Goal: Understand process/instructions: Learn how to perform a task or action

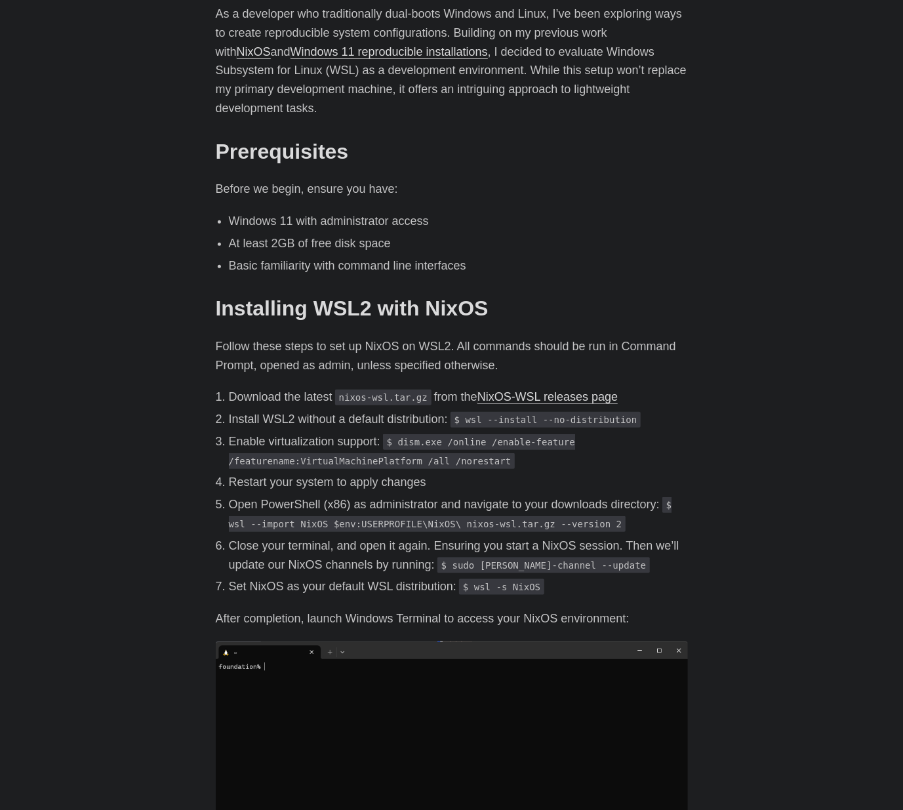
scroll to position [394, 0]
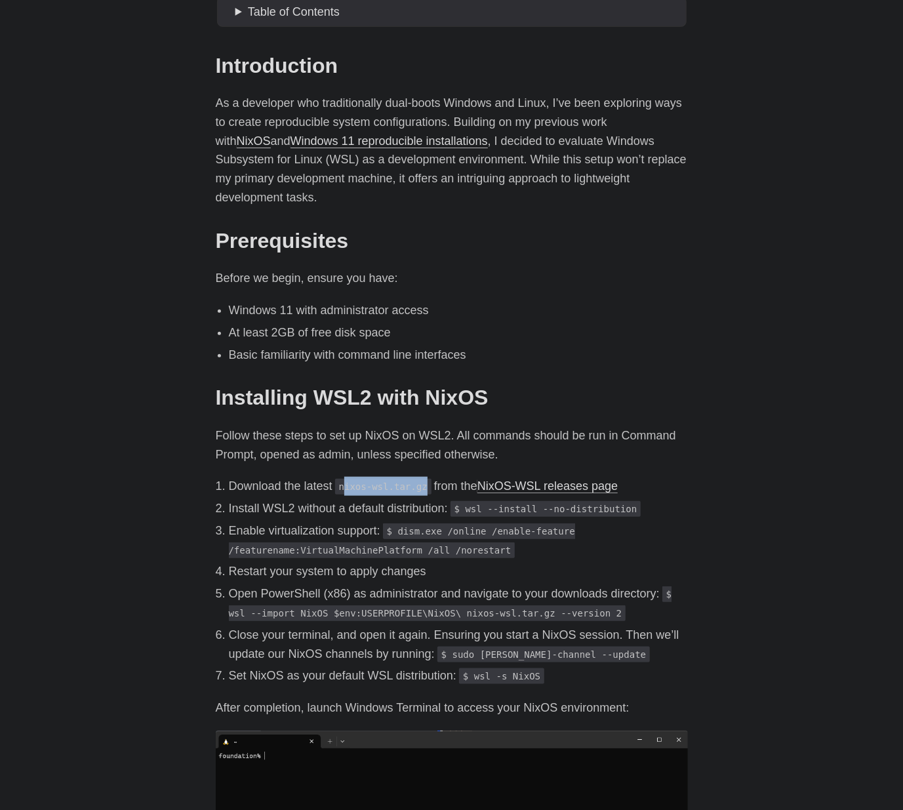
drag, startPoint x: 346, startPoint y: 471, endPoint x: 426, endPoint y: 472, distance: 80.7
click at [426, 479] on code "nixos-wsl.tar.gz" at bounding box center [383, 487] width 96 height 16
drag, startPoint x: 426, startPoint y: 472, endPoint x: 401, endPoint y: 493, distance: 33.5
click at [401, 499] on p "Install WSL2 without a default distribution: $ wsl --install --no-distribution" at bounding box center [458, 508] width 459 height 19
drag, startPoint x: 343, startPoint y: 466, endPoint x: 425, endPoint y: 470, distance: 82.1
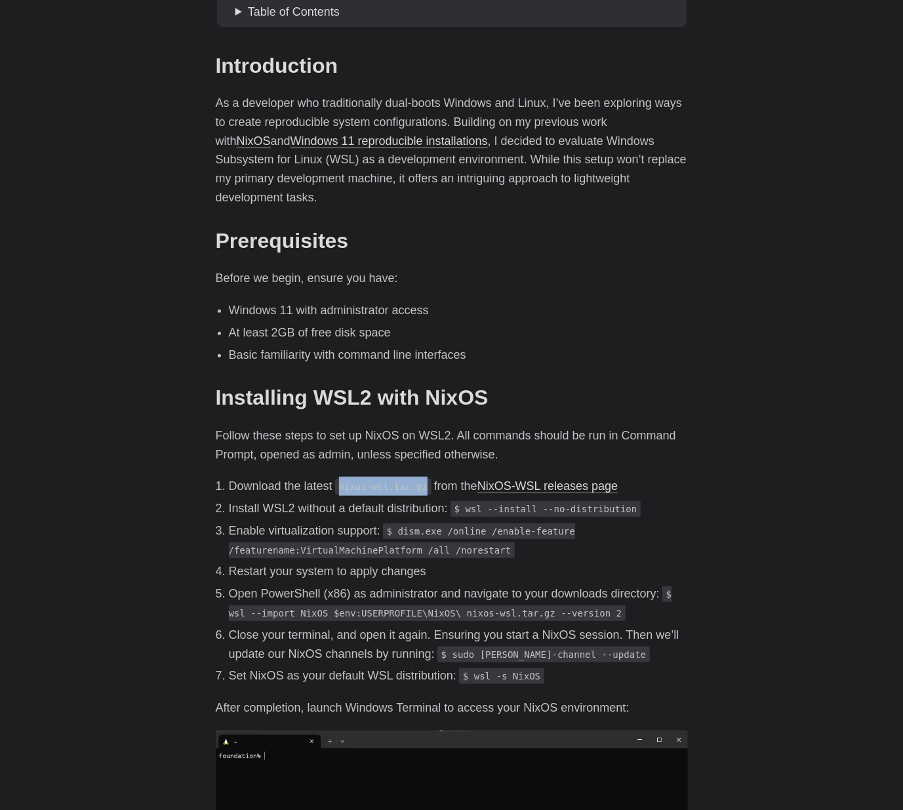
click at [425, 479] on code "nixos-wsl.tar.gz" at bounding box center [383, 487] width 96 height 16
drag, startPoint x: 425, startPoint y: 470, endPoint x: 417, endPoint y: 469, distance: 7.9
copy code "nixos-wsl.tar.gz"
click at [543, 479] on link "NixOS-WSL releases page" at bounding box center [547, 485] width 140 height 13
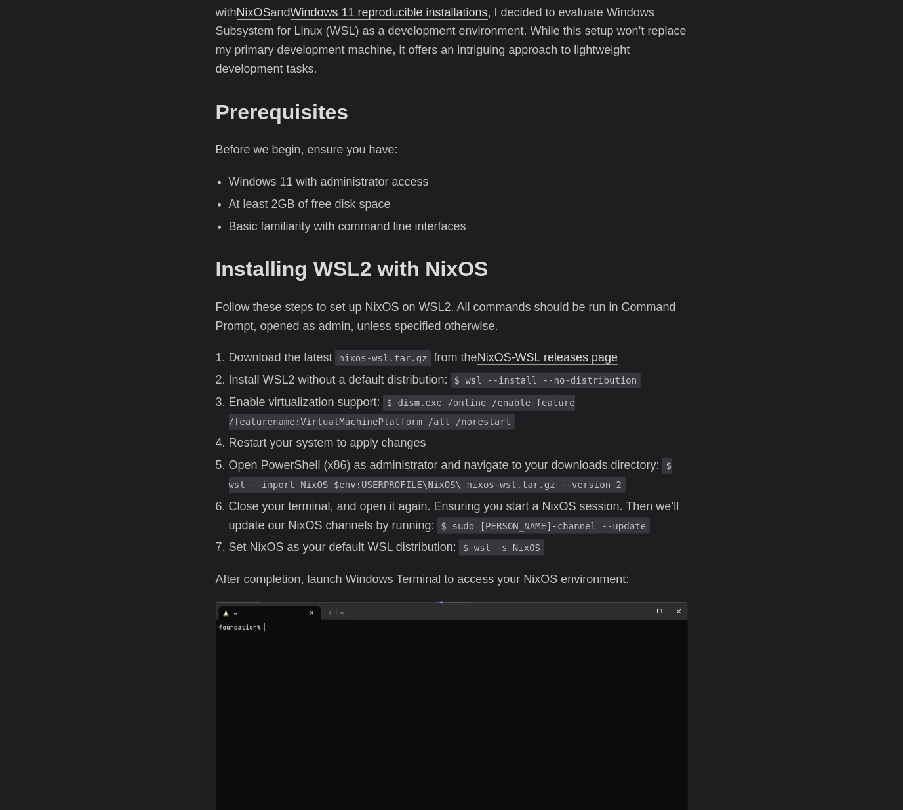
scroll to position [525, 0]
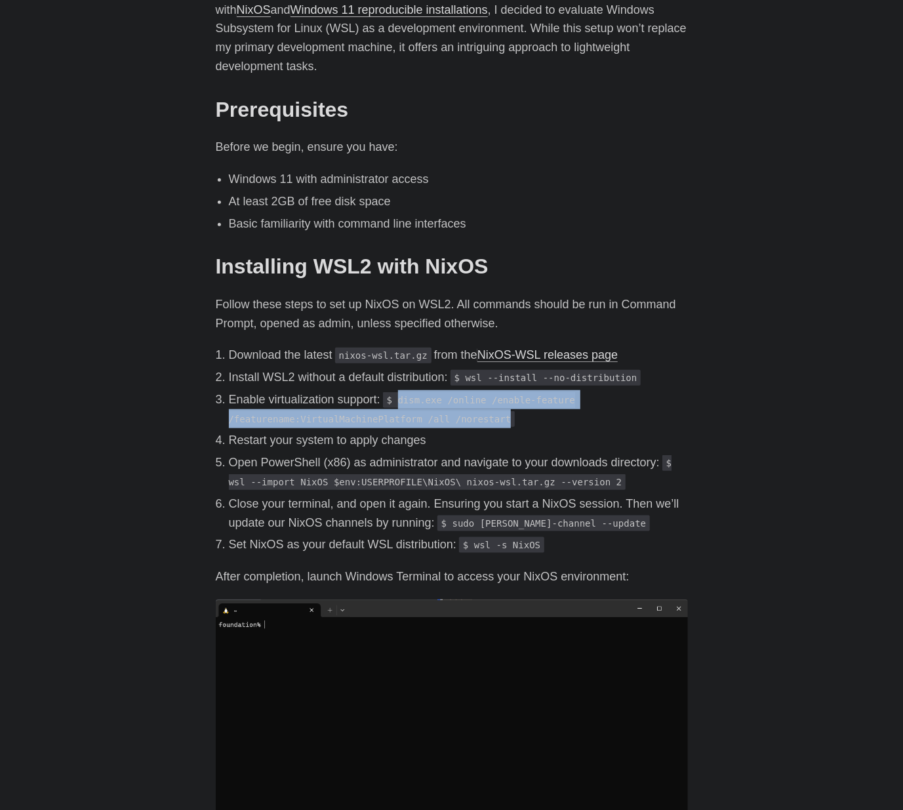
drag, startPoint x: 401, startPoint y: 382, endPoint x: 485, endPoint y: 402, distance: 85.6
click at [485, 402] on code "$ dism.exe /online /enable-feature /featurename:VirtualMachinePlatform /all /no…" at bounding box center [402, 409] width 346 height 35
drag, startPoint x: 485, startPoint y: 402, endPoint x: 460, endPoint y: 403, distance: 24.3
copy code "dism.exe /online /enable-feature /featurename:VirtualMachinePlatform /all /nore…"
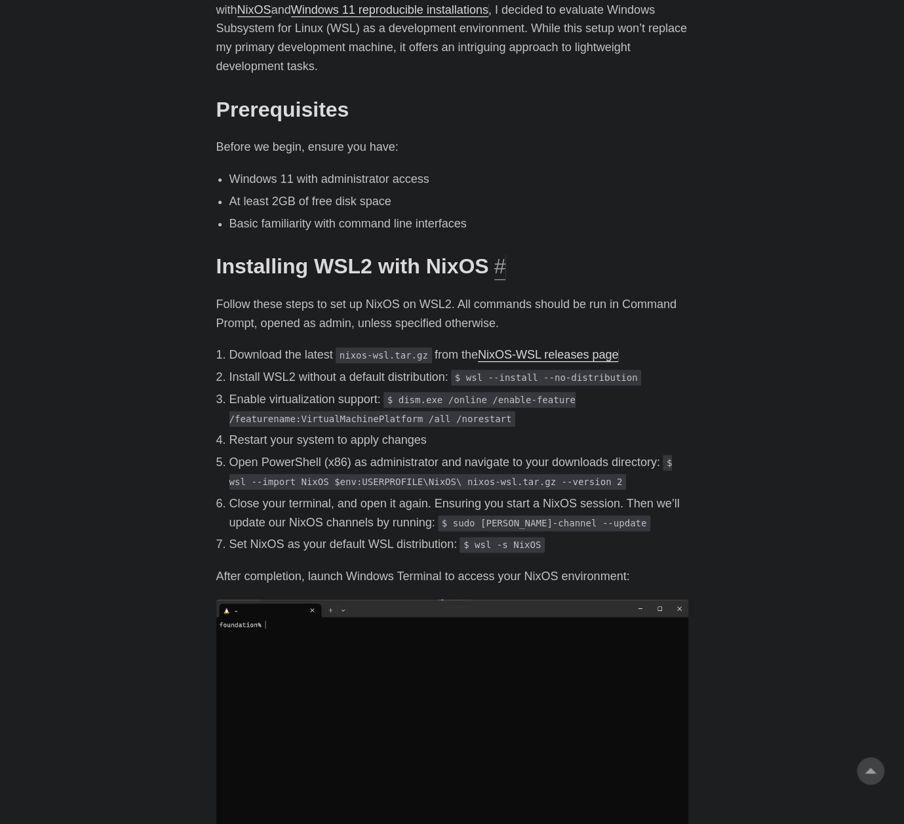
scroll to position [656, 0]
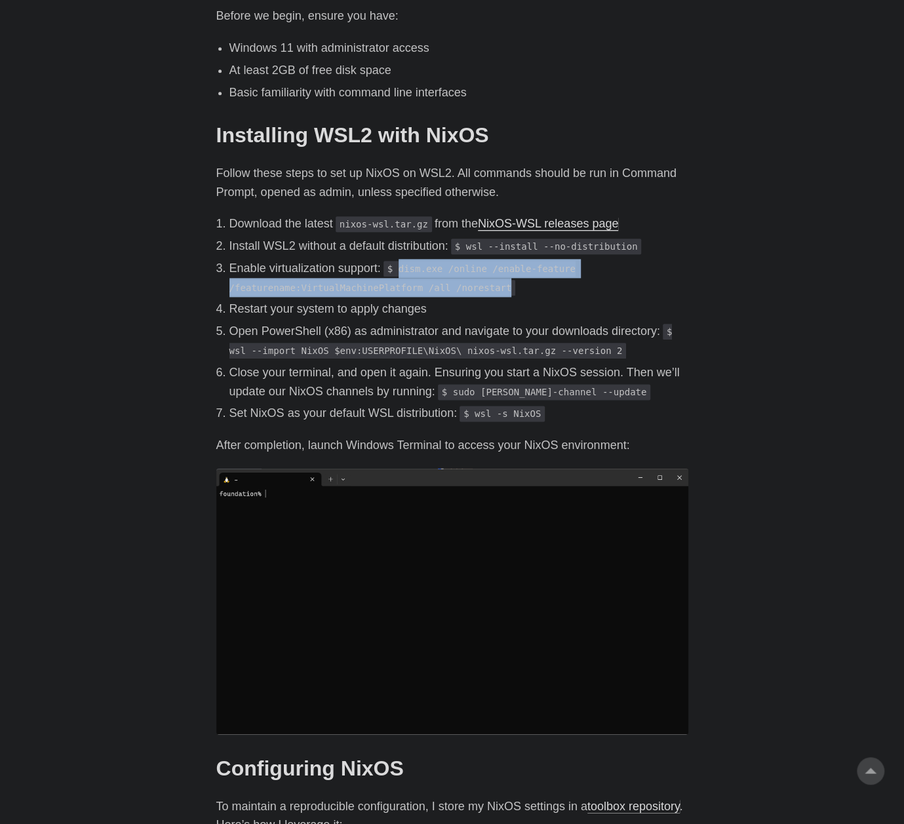
drag, startPoint x: 401, startPoint y: 248, endPoint x: 492, endPoint y: 271, distance: 93.4
click at [492, 271] on p "Enable virtualization support: $ dism.exe /online /enable-feature /featurename:…" at bounding box center [459, 278] width 459 height 38
drag, startPoint x: 492, startPoint y: 271, endPoint x: 458, endPoint y: 267, distance: 33.7
copy code "dism.exe /online /enable-feature /featurename:VirtualMachinePlatform /all /nore…"
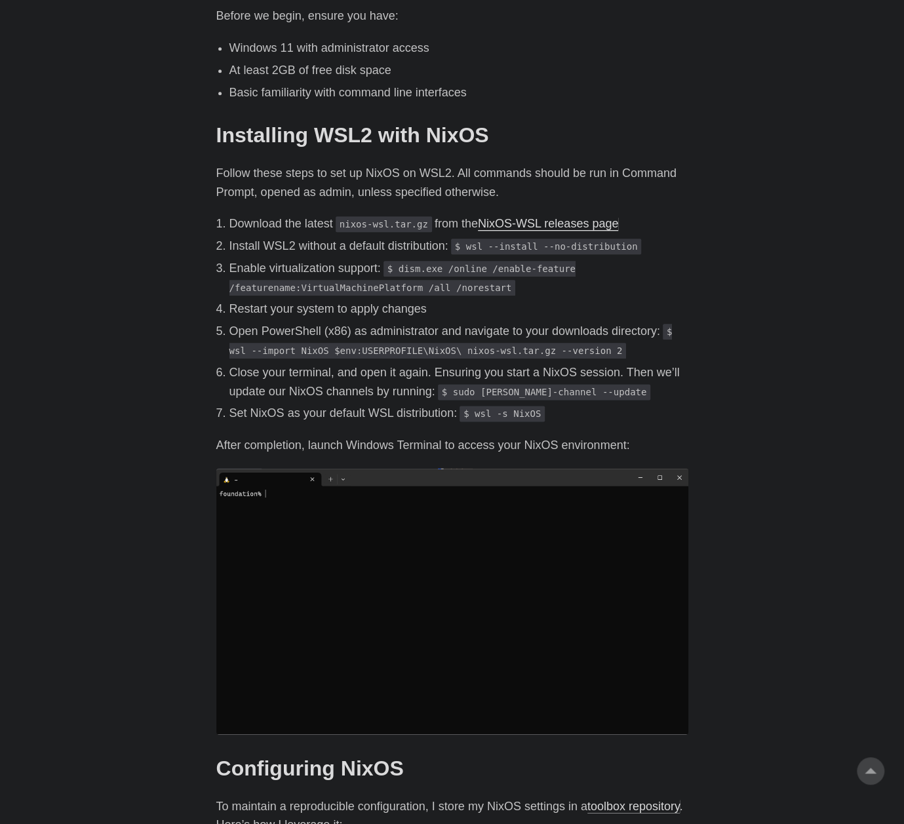
drag, startPoint x: 784, startPoint y: 432, endPoint x: 798, endPoint y: 461, distance: 31.7
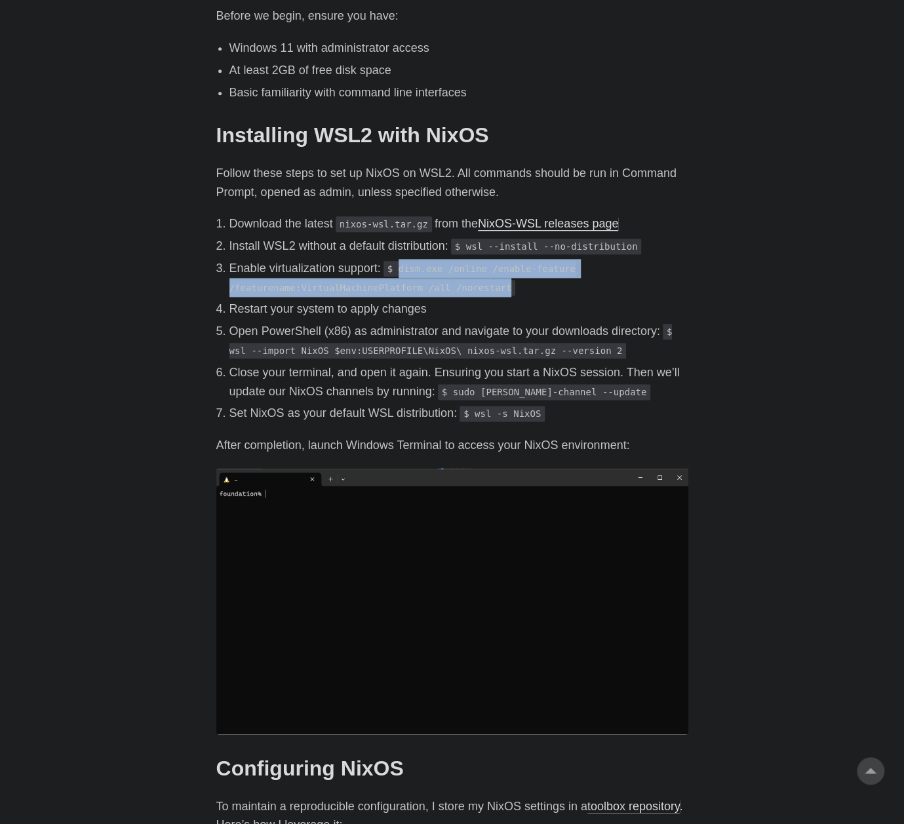
drag, startPoint x: 401, startPoint y: 248, endPoint x: 487, endPoint y: 268, distance: 88.9
click at [487, 268] on code "$ dism.exe /online /enable-feature /featurename:VirtualMachinePlatform /all /no…" at bounding box center [403, 278] width 346 height 35
drag, startPoint x: 487, startPoint y: 268, endPoint x: 474, endPoint y: 268, distance: 13.8
copy code "dism.exe /online /enable-feature /featurename:VirtualMachinePlatform /all /nore…"
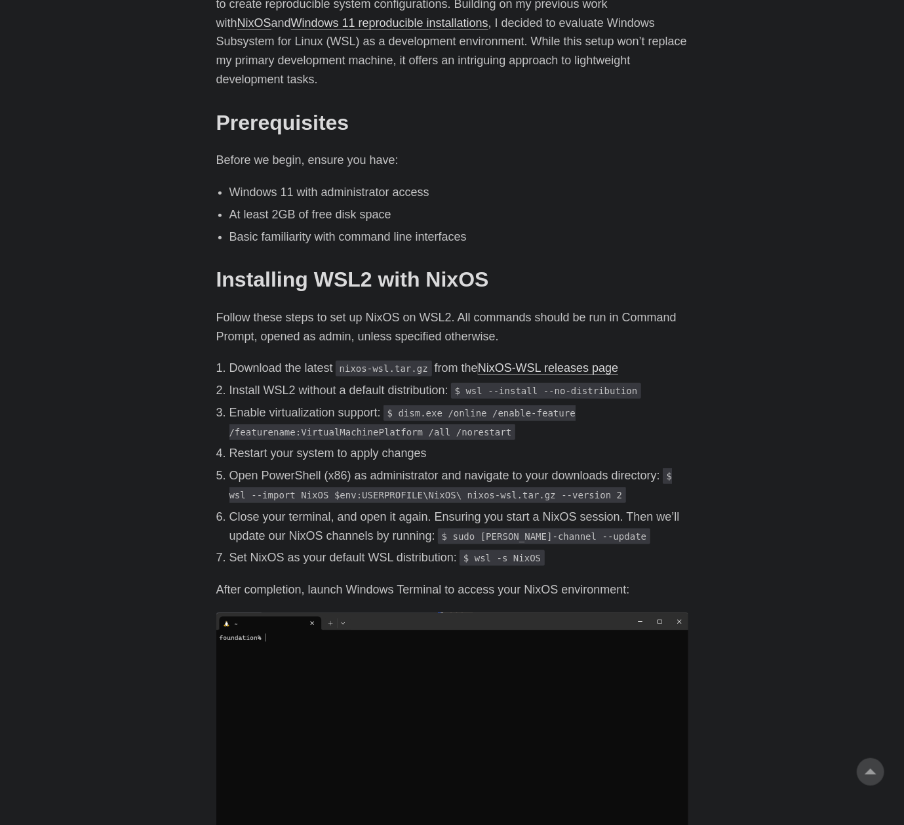
scroll to position [590, 0]
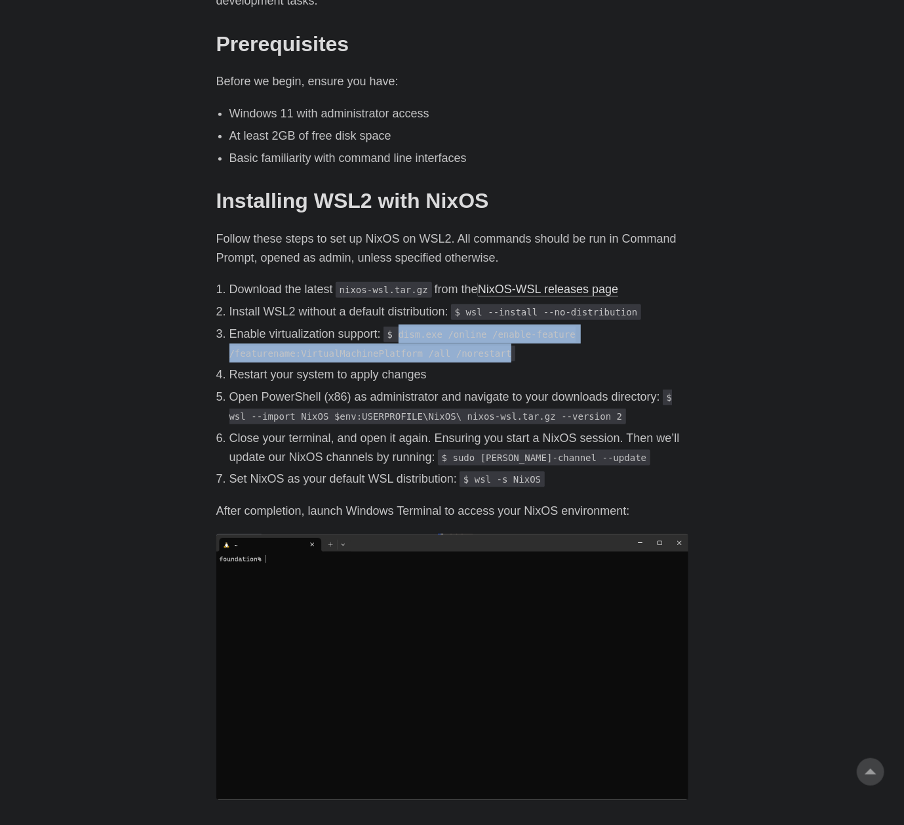
drag, startPoint x: 401, startPoint y: 314, endPoint x: 495, endPoint y: 331, distance: 94.6
click at [495, 331] on p "Enable virtualization support: $ dism.exe /online /enable-feature /featurename:…" at bounding box center [459, 344] width 459 height 38
drag, startPoint x: 495, startPoint y: 331, endPoint x: 451, endPoint y: 331, distance: 43.3
copy code "dism.exe /online /enable-feature /featurename:VirtualMachinePlatform /all /nore…"
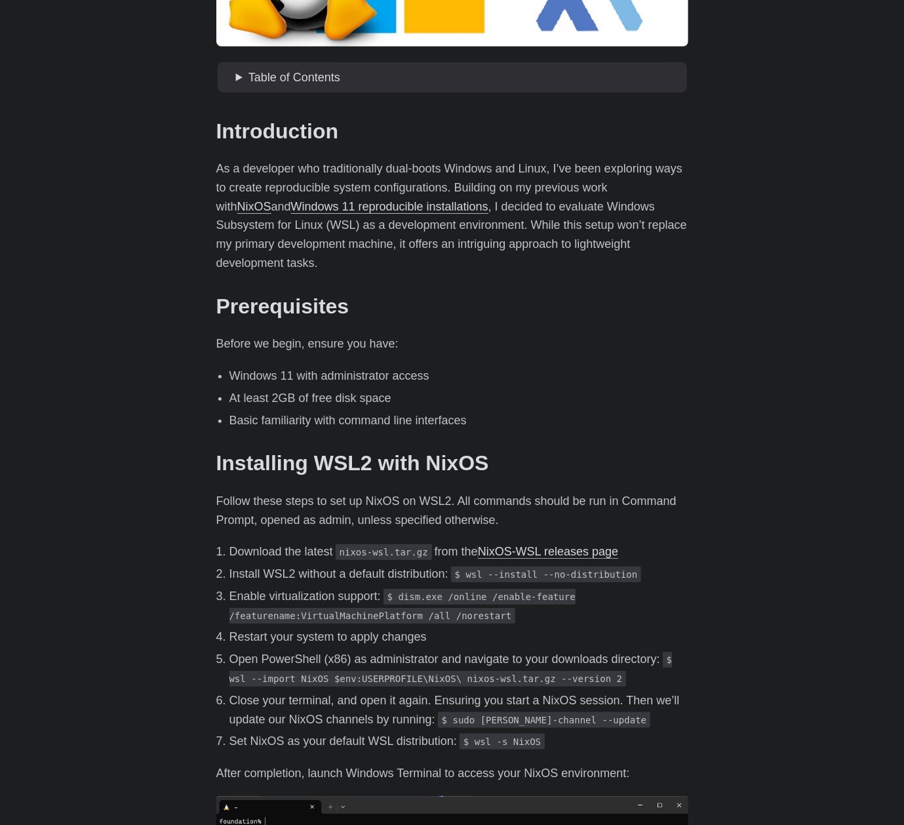
scroll to position [459, 0]
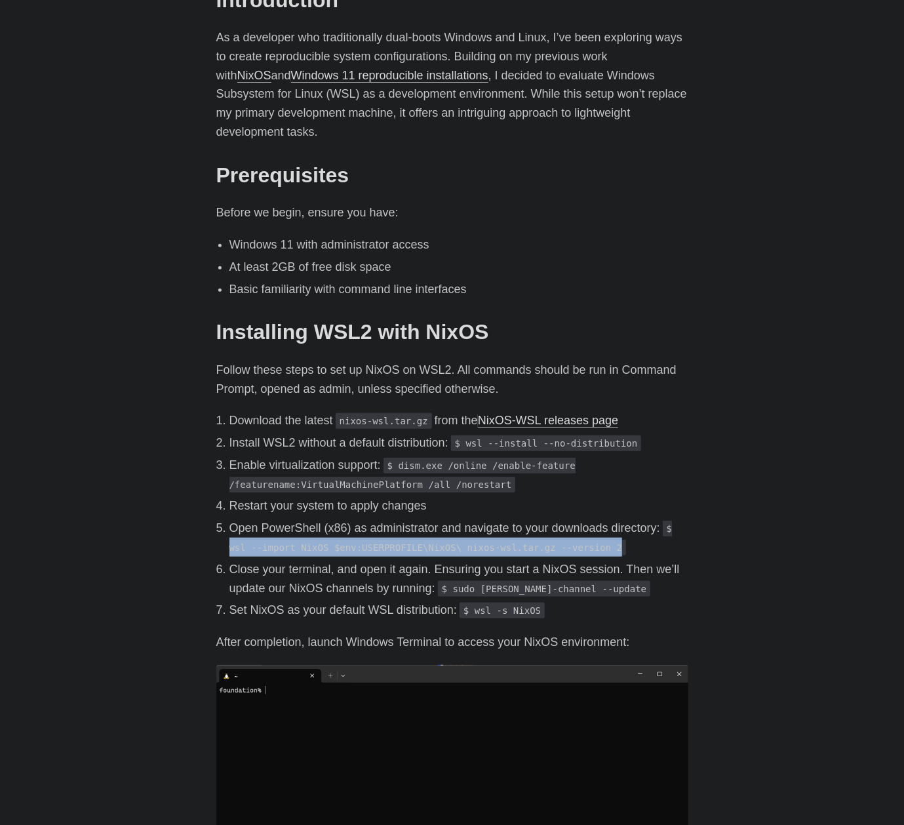
drag, startPoint x: 230, startPoint y: 529, endPoint x: 589, endPoint y: 527, distance: 358.8
click at [589, 527] on code "$ wsl --import NixOS $env:USERPROFILE\NixOS\ nixos-wsl.tar.gz --version 2" at bounding box center [451, 538] width 443 height 35
drag, startPoint x: 589, startPoint y: 527, endPoint x: 552, endPoint y: 529, distance: 37.5
copy code "wsl --import NixOS $env:USERPROFILE\NixOS\ nixos-wsl.tar.gz --version 2"
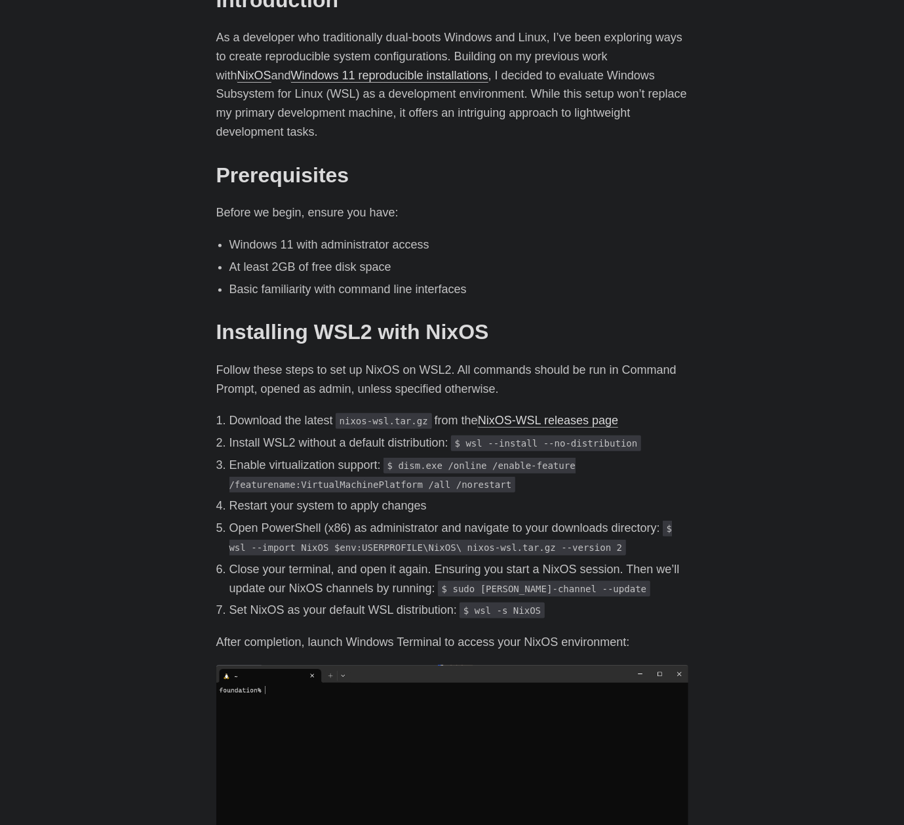
click at [388, 413] on code "nixos-wsl.tar.gz" at bounding box center [384, 421] width 96 height 16
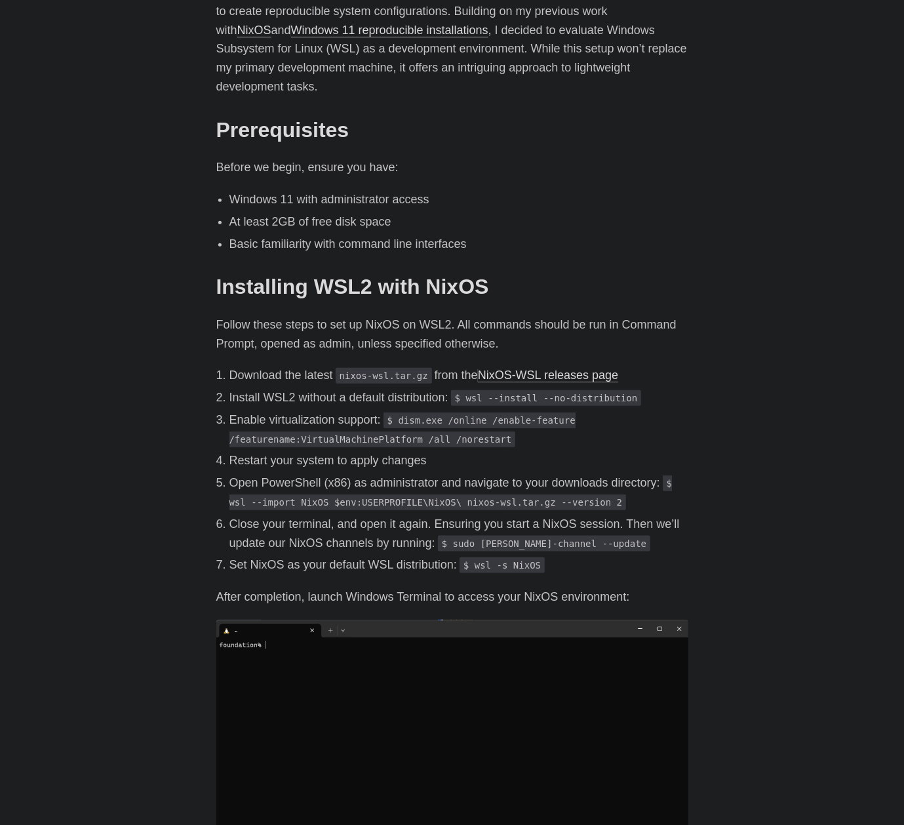
scroll to position [525, 0]
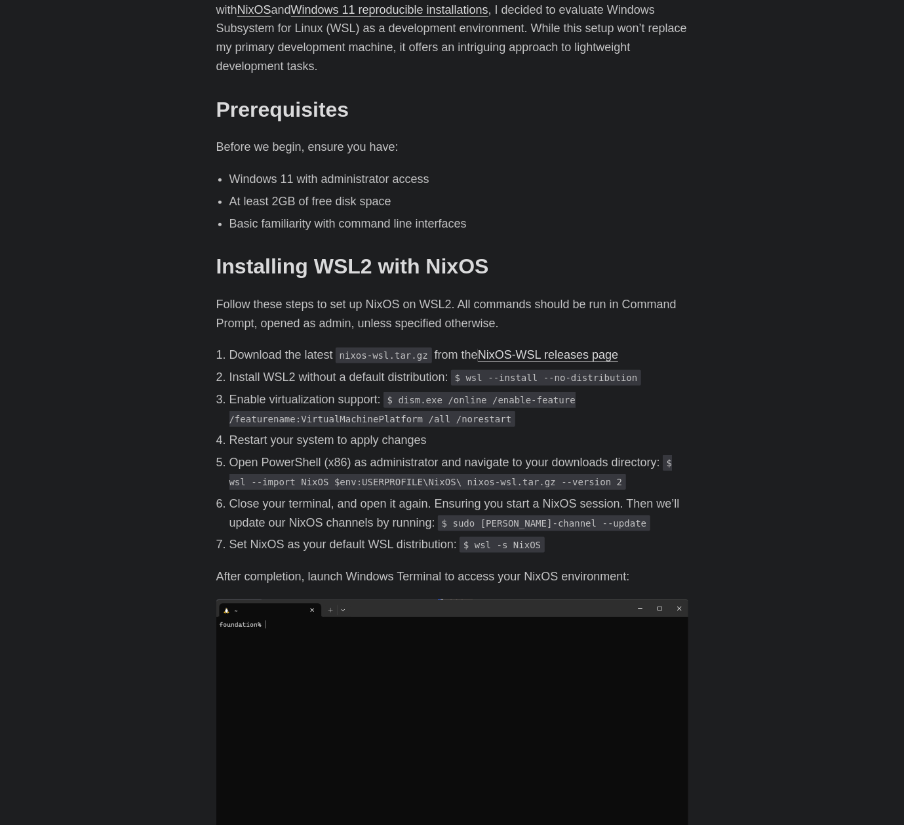
click at [320, 465] on code "$ wsl --import NixOS $env:USERPROFILE\NixOS\ nixos-wsl.tar.gz --version 2" at bounding box center [451, 472] width 443 height 35
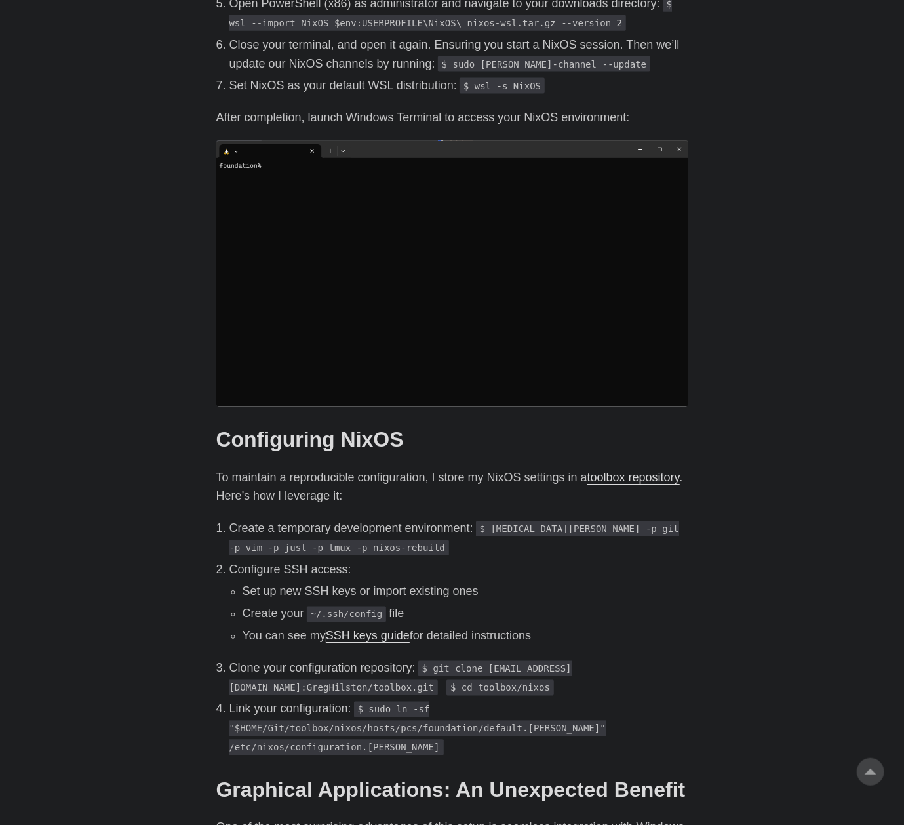
scroll to position [787, 0]
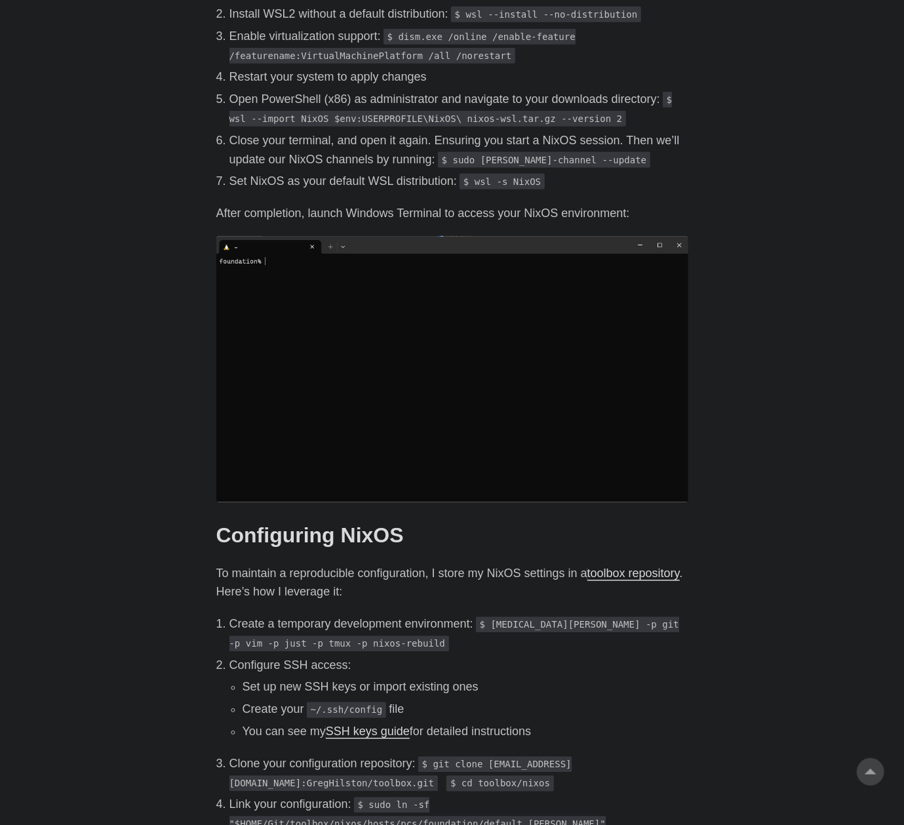
scroll to position [1049, 0]
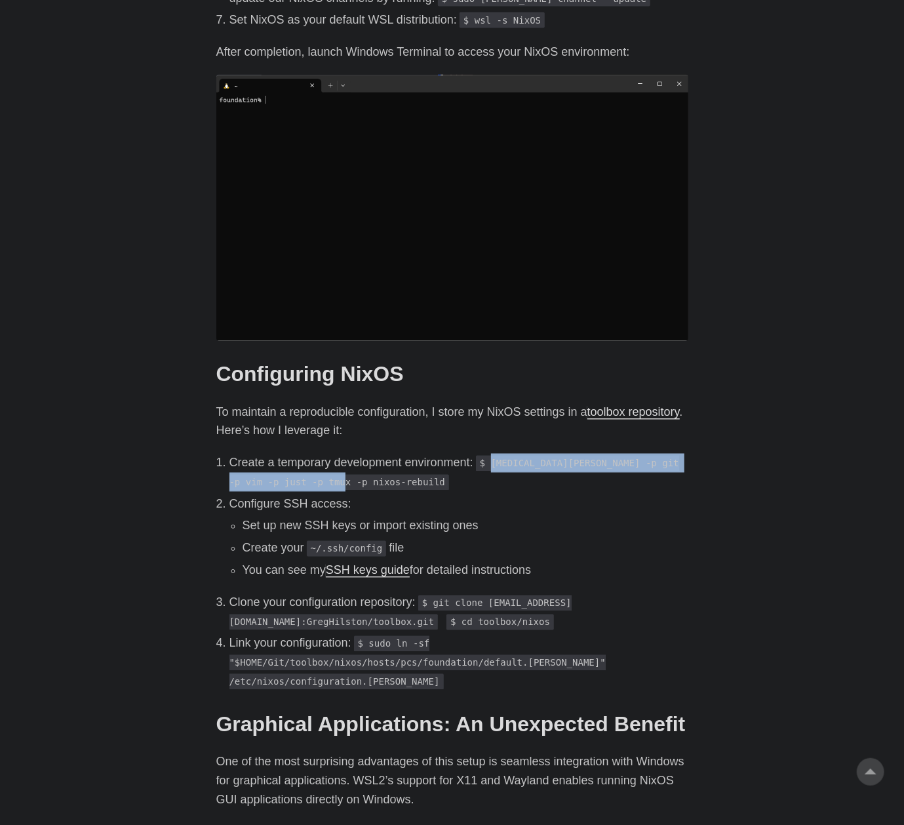
drag, startPoint x: 495, startPoint y: 444, endPoint x: 341, endPoint y: 467, distance: 155.8
click at [341, 467] on p "Create a temporary development environment: $ [MEDICAL_DATA][PERSON_NAME] -p gi…" at bounding box center [459, 473] width 459 height 38
drag, startPoint x: 341, startPoint y: 467, endPoint x: 321, endPoint y: 468, distance: 19.7
copy code "nix-shell -p git -p vim -p just -p tmux -p nixos-rebuild"
click at [126, 592] on body "Greg Hilston Home About Posts Tags Archive Resume" at bounding box center [452, 678] width 904 height 3455
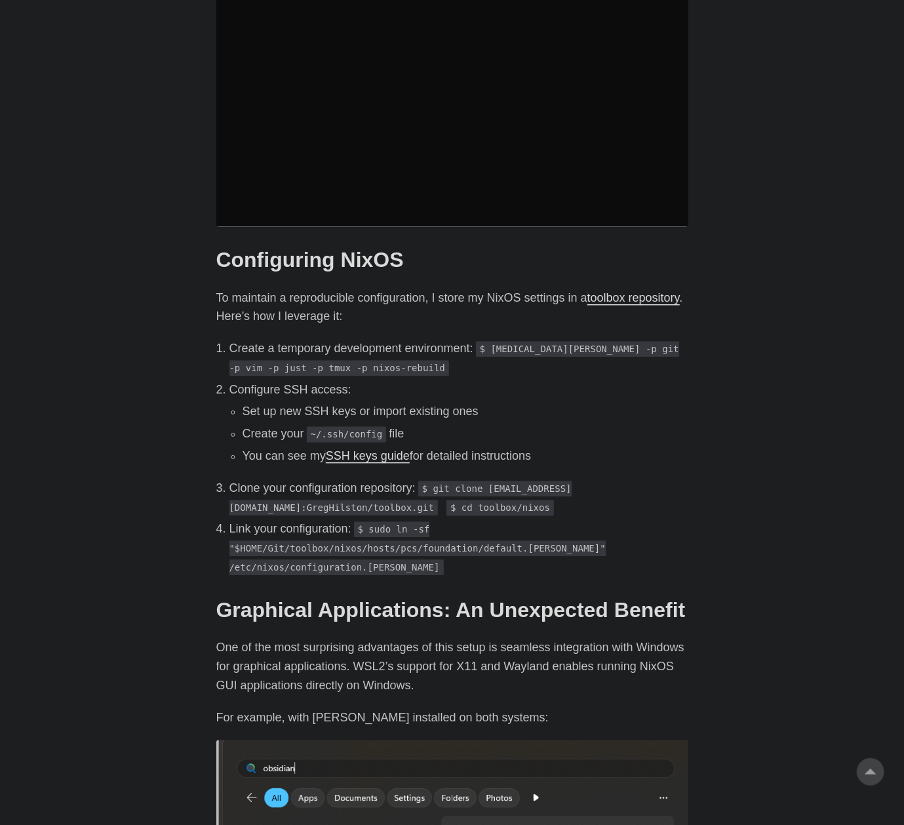
scroll to position [1181, 0]
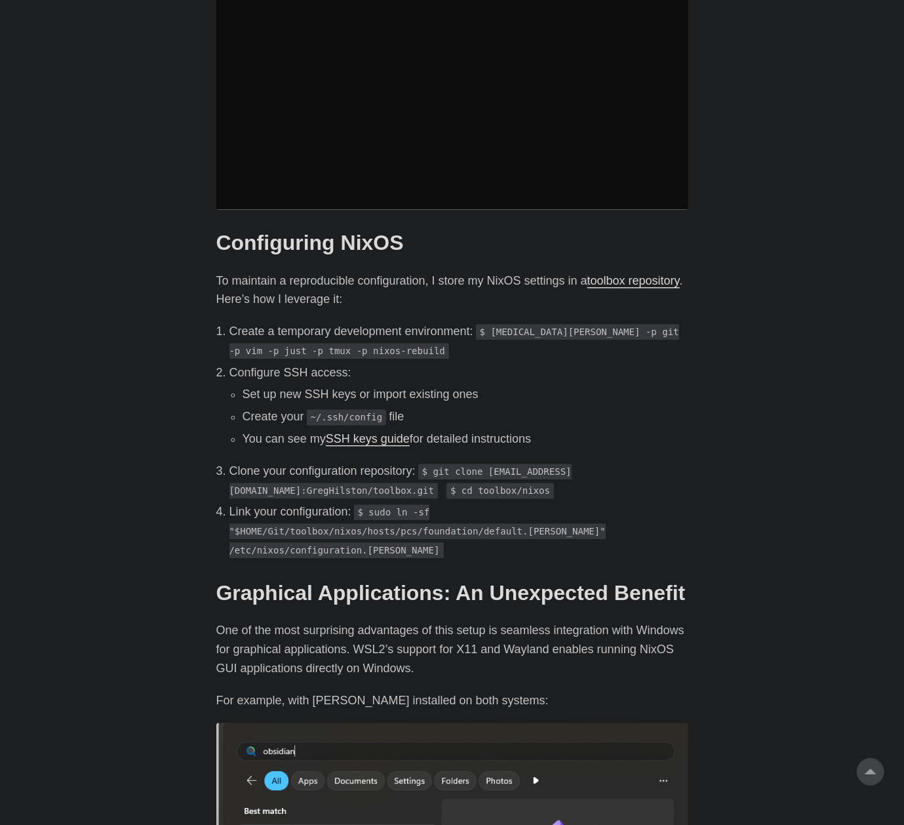
click at [230, 364] on li "Configure SSH access: Set up new SSH keys or import existing ones Create your ~…" at bounding box center [459, 406] width 459 height 85
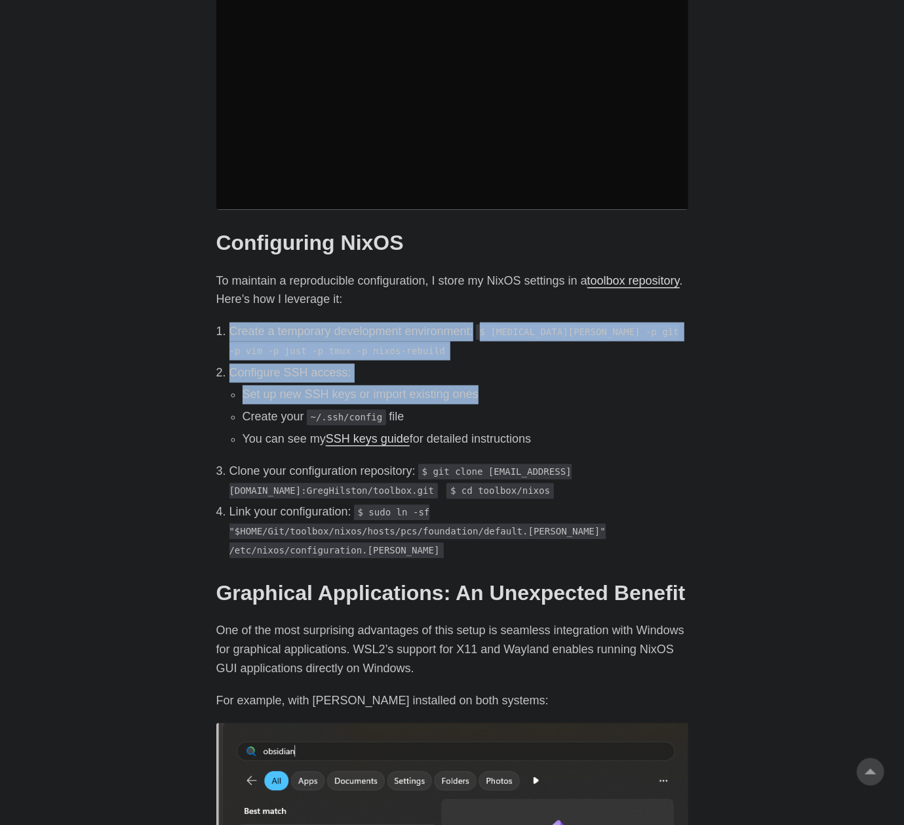
drag, startPoint x: 230, startPoint y: 306, endPoint x: 481, endPoint y: 378, distance: 261.8
click at [481, 378] on ol "Create a temporary development environment: $ nix-shell -p git -p vim -p just -…" at bounding box center [452, 441] width 472 height 237
drag, startPoint x: 481, startPoint y: 378, endPoint x: 459, endPoint y: 377, distance: 22.3
copy ol "Create a temporary development environment: $ nix-shell -p git -p vim -p just -…"
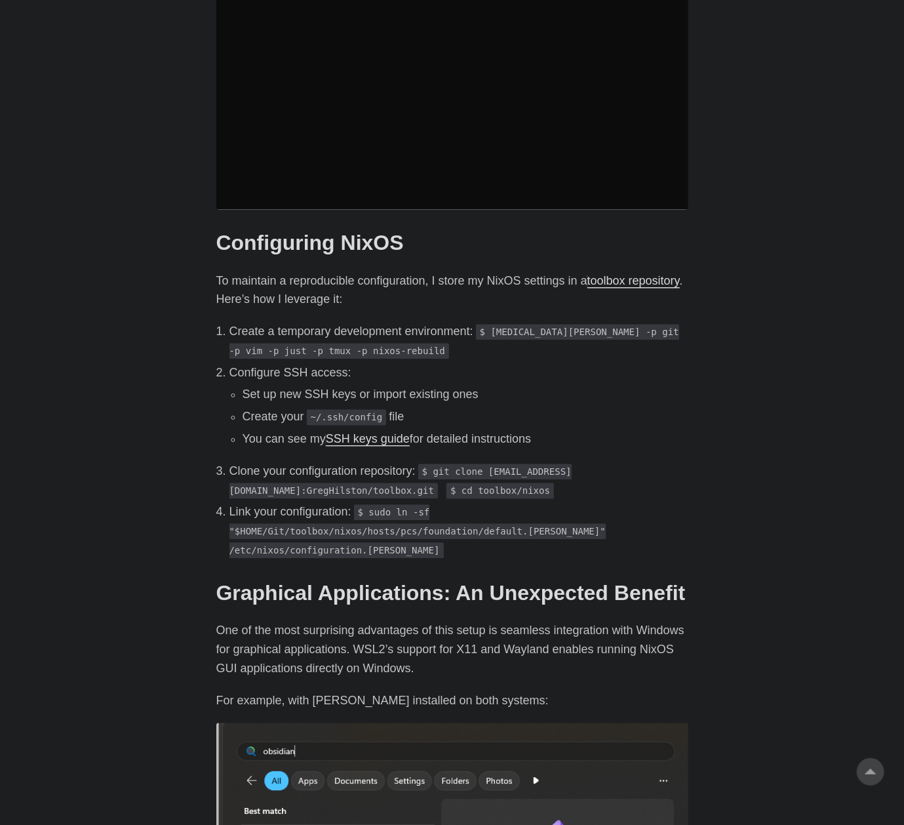
click at [697, 48] on main "Setting Up NixOS on Windows Subsystem for Linux (WSL2) December 17, 2024 · 3 mi…" at bounding box center [453, 547] width 504 height 3376
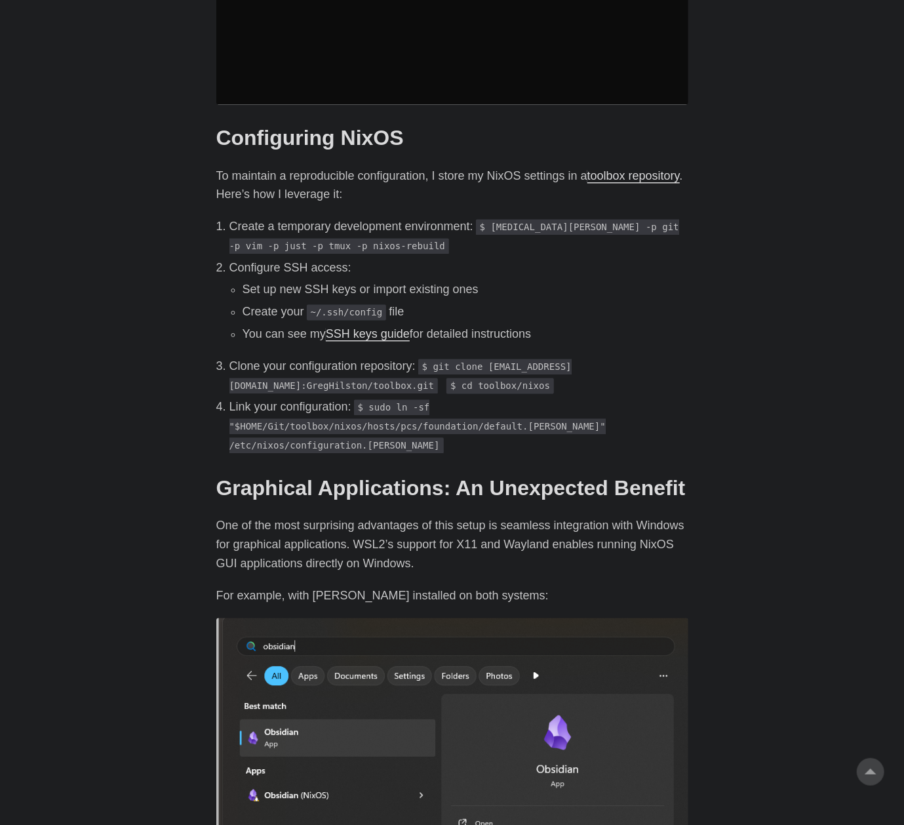
scroll to position [1246, 0]
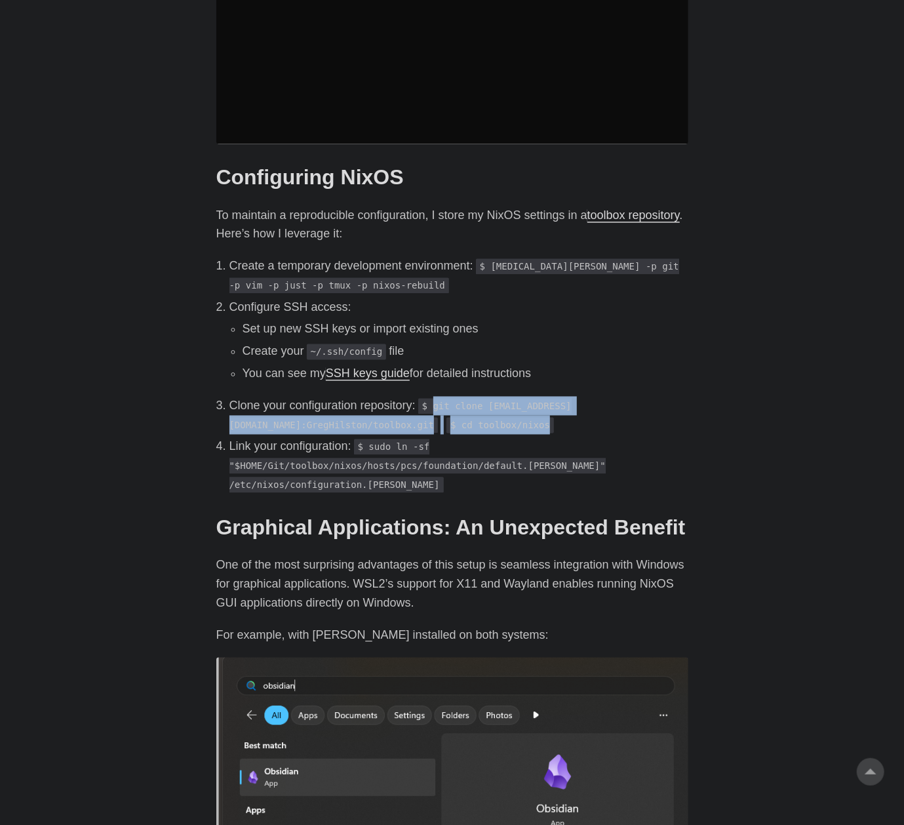
drag, startPoint x: 438, startPoint y: 388, endPoint x: 332, endPoint y: 411, distance: 108.8
click at [332, 411] on p "Clone your configuration repository: $ git clone git@github.com:GregHilston/too…" at bounding box center [459, 416] width 459 height 38
drag, startPoint x: 332, startPoint y: 411, endPoint x: 320, endPoint y: 410, distance: 11.9
copy p "git clone git@github.com:GregHilston/toolbox.git $ cd toolbox/nixos"
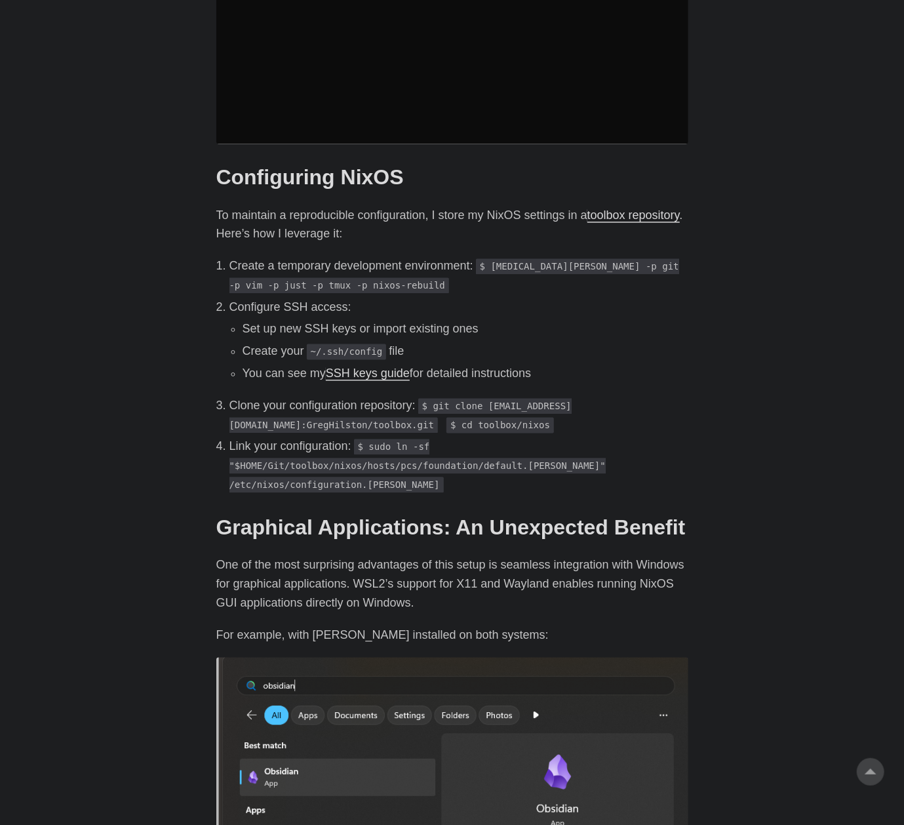
click at [706, 359] on body "Greg Hilston Home About Posts Tags Archive Resume" at bounding box center [452, 481] width 904 height 3455
drag, startPoint x: 673, startPoint y: 418, endPoint x: 661, endPoint y: 418, distance: 11.8
click at [673, 437] on p "Link your configuration: $ sudo ln -sf "$HOME/Git/toolbox/nixos/hosts/pcs/found…" at bounding box center [459, 465] width 459 height 56
click at [439, 399] on code "$ git clone [EMAIL_ADDRESS][DOMAIN_NAME]:GregHilston/toolbox.git" at bounding box center [401, 416] width 342 height 35
drag, startPoint x: 438, startPoint y: 388, endPoint x: 681, endPoint y: 390, distance: 242.7
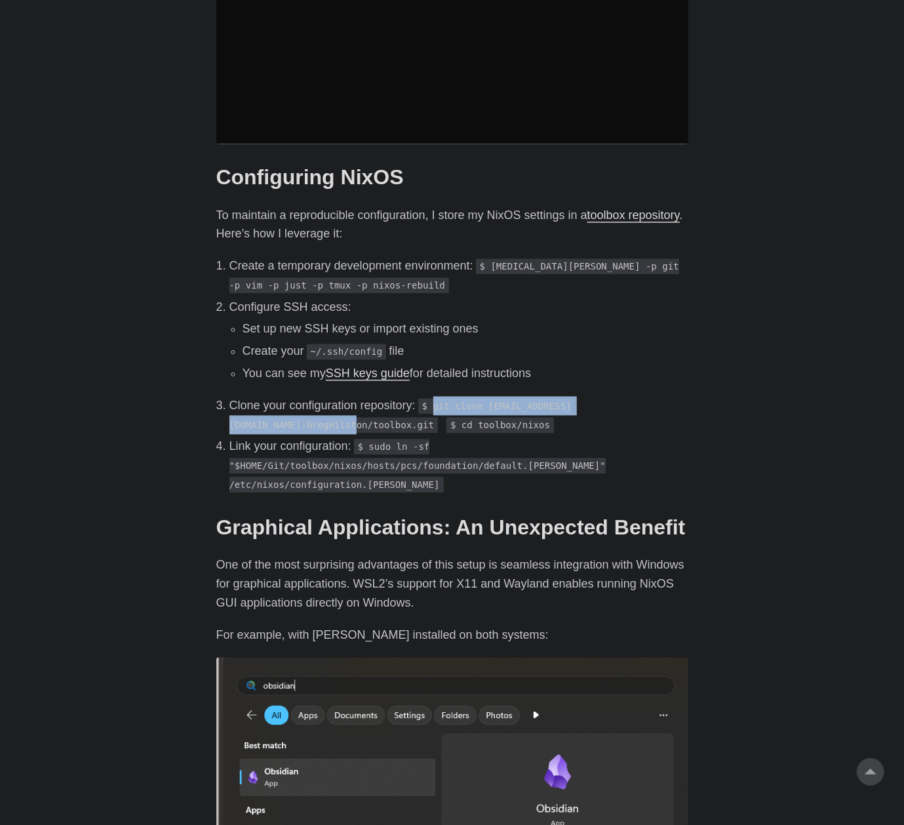
click at [572, 399] on code "$ git clone [EMAIL_ADDRESS][DOMAIN_NAME]:GregHilston/toolbox.git" at bounding box center [401, 416] width 342 height 35
drag, startPoint x: 681, startPoint y: 390, endPoint x: 668, endPoint y: 389, distance: 13.2
copy code "git clone git@github.com:GregHilston/toolbox.git"
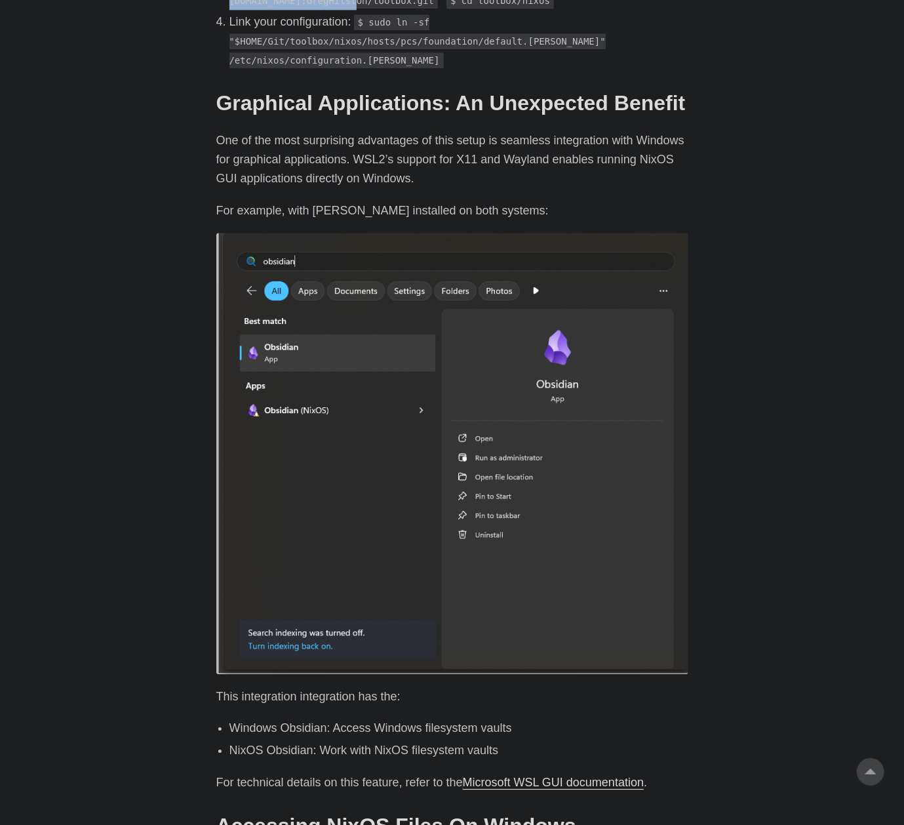
scroll to position [1343, 0]
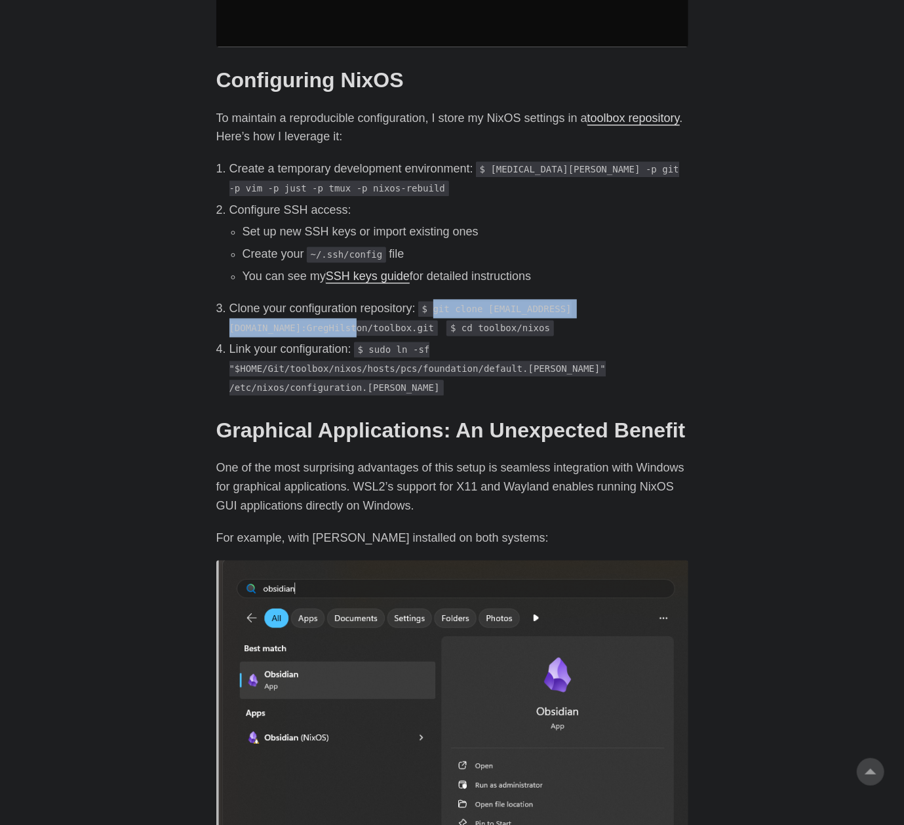
click at [617, 112] on link "toolbox repository" at bounding box center [634, 118] width 92 height 13
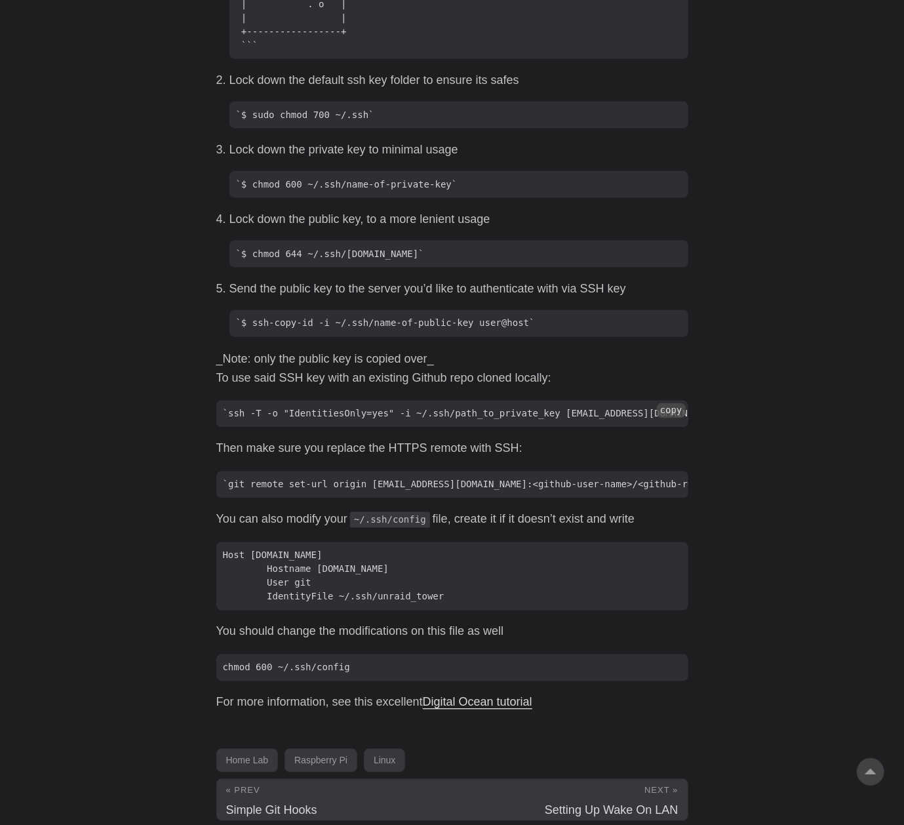
scroll to position [1156, 0]
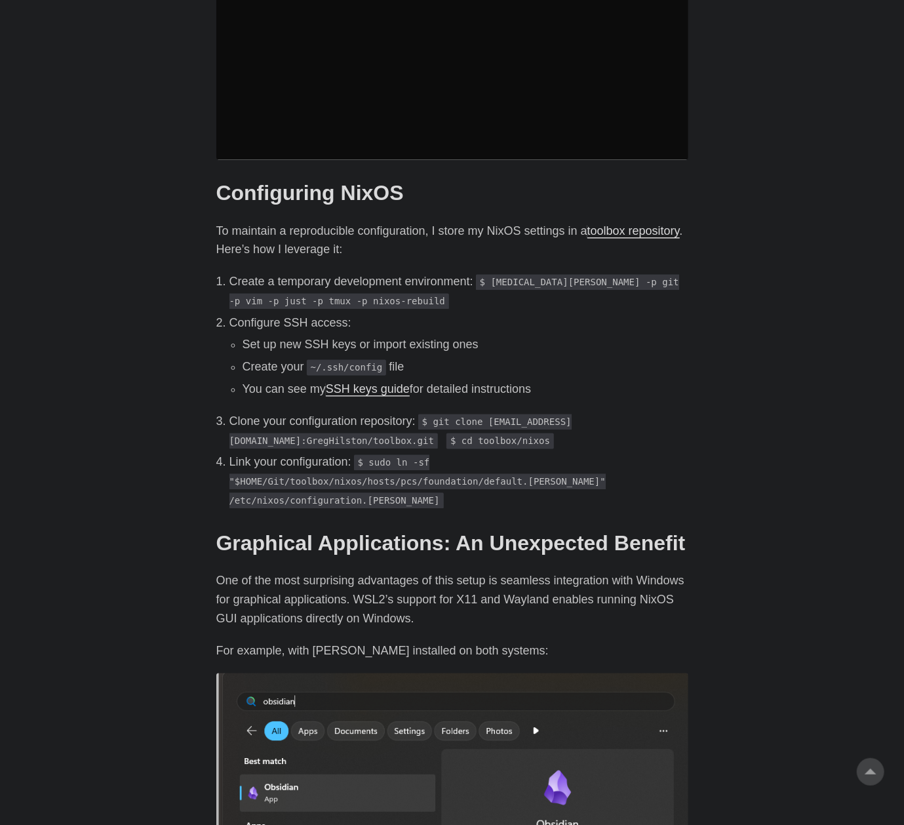
scroll to position [1181, 0]
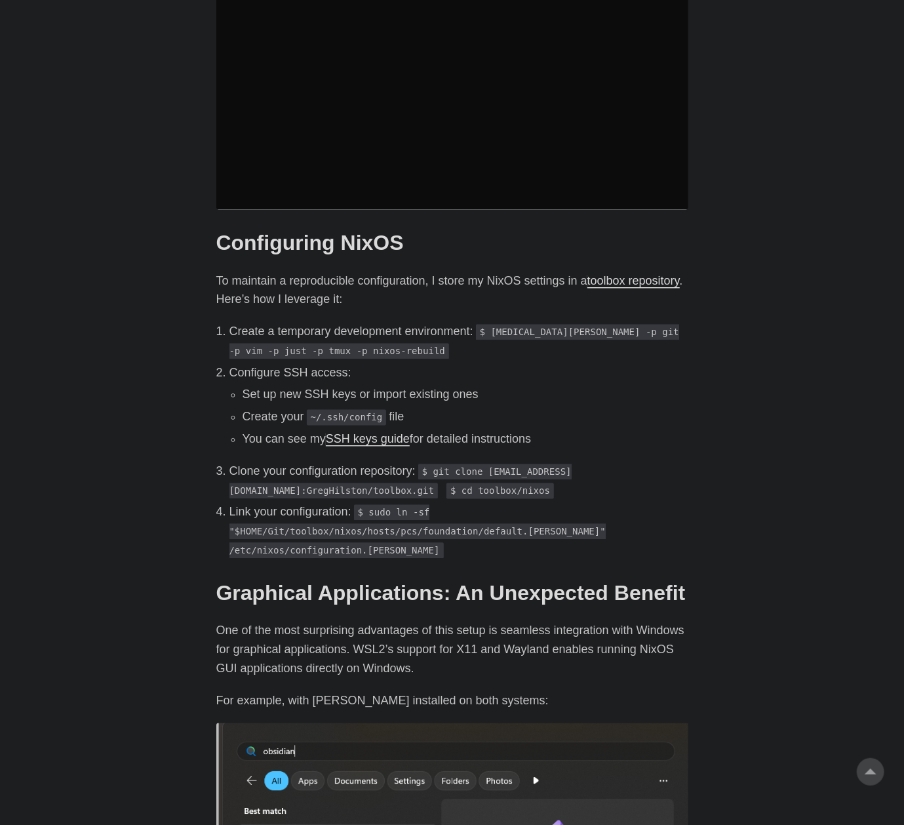
click at [506, 325] on code "$ [MEDICAL_DATA][PERSON_NAME] -p git -p vim -p just -p tmux -p nixos-rebuild" at bounding box center [455, 342] width 450 height 35
click at [501, 325] on code "$ [MEDICAL_DATA][PERSON_NAME] -p git -p vim -p just -p tmux -p nixos-rebuild" at bounding box center [455, 342] width 450 height 35
click at [460, 329] on p "Create a temporary development environment: $ [MEDICAL_DATA][PERSON_NAME] -p gi…" at bounding box center [459, 342] width 459 height 38
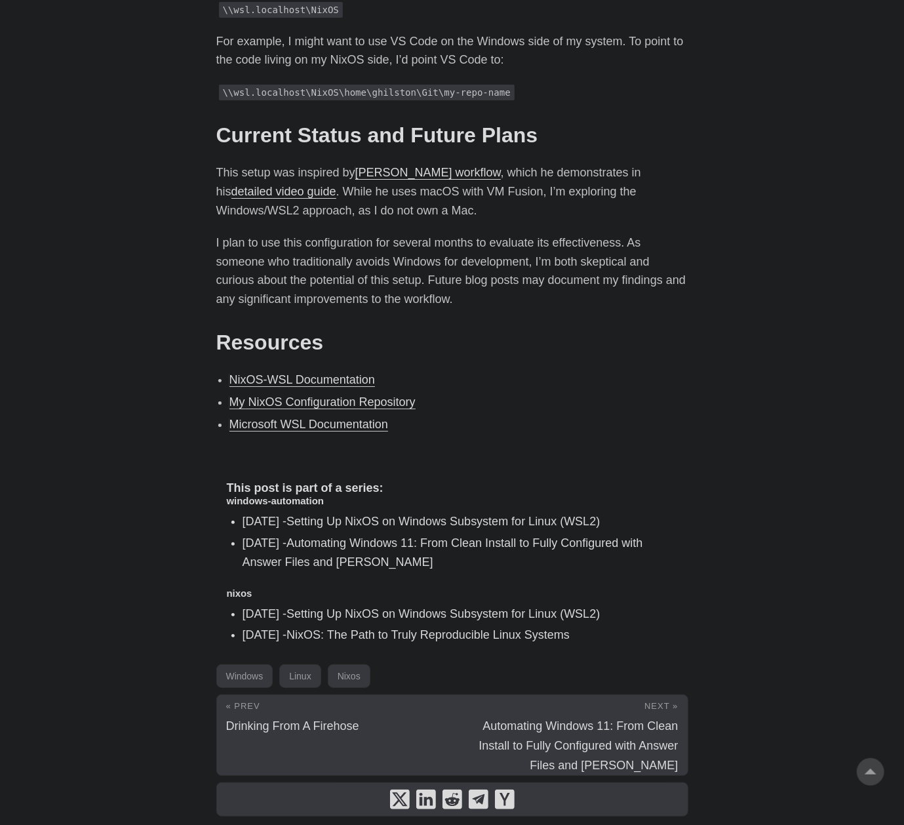
scroll to position [2589, 0]
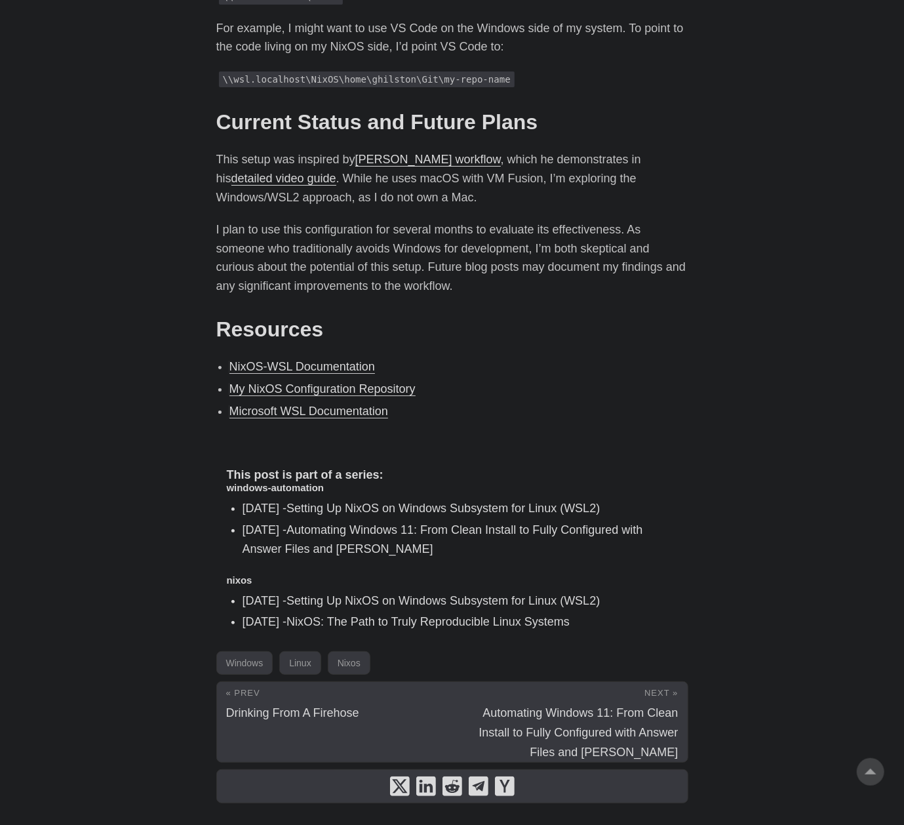
click at [559, 357] on li "NixOS-WSL Documentation" at bounding box center [459, 366] width 459 height 19
click at [455, 153] on link "[PERSON_NAME] workflow" at bounding box center [428, 159] width 146 height 13
